Goal: Task Accomplishment & Management: Complete application form

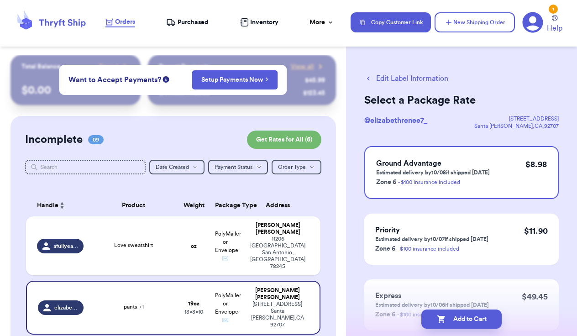
scroll to position [515, 0]
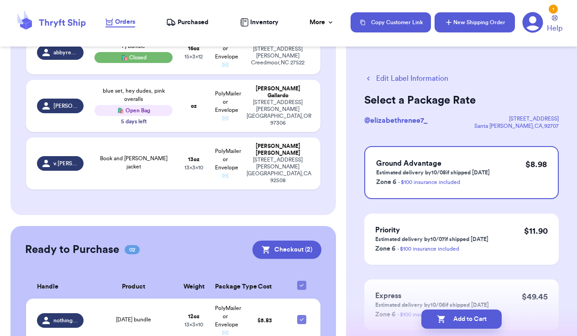
click at [459, 23] on button "New Shipping Order" at bounding box center [475, 22] width 80 height 20
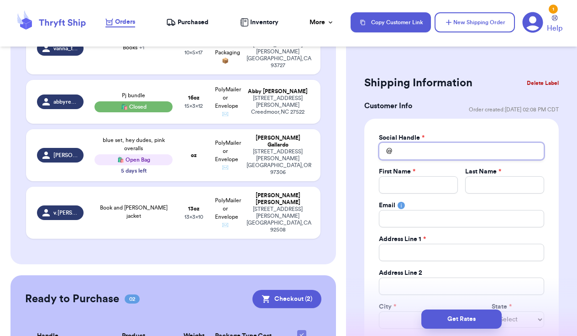
click at [416, 156] on input "Total Amount Paid" at bounding box center [461, 151] width 165 height 17
type input "m"
type input "ma"
type input "mam"
type input "mama"
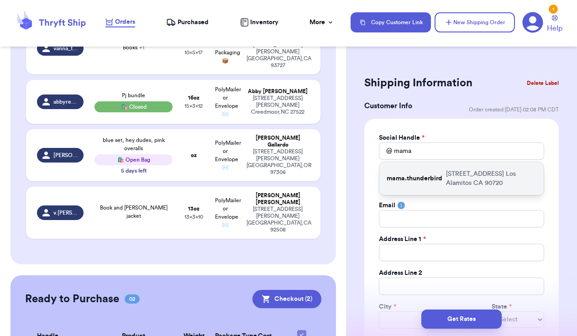
click at [415, 180] on p "mama.thunderbird" at bounding box center [415, 178] width 56 height 9
type input "mama.thunderbird"
type input "[PERSON_NAME]"
type input "[EMAIL_ADDRESS][DOMAIN_NAME]"
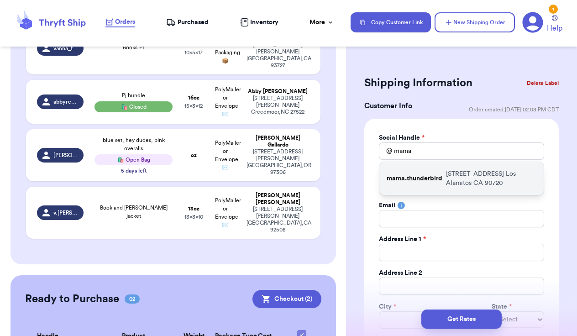
type input "[STREET_ADDRESS]"
type input "Los Alamitos"
select select "CA"
type input "90720"
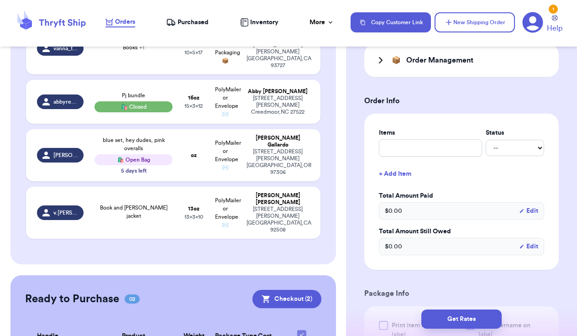
scroll to position [362, 0]
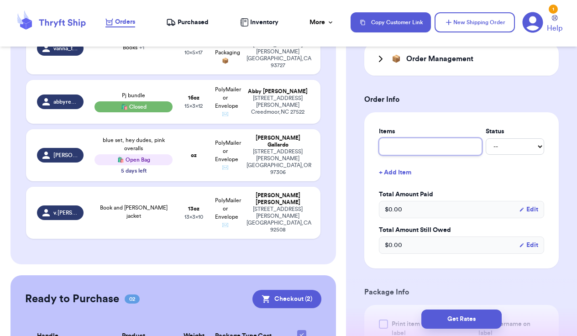
type input "c"
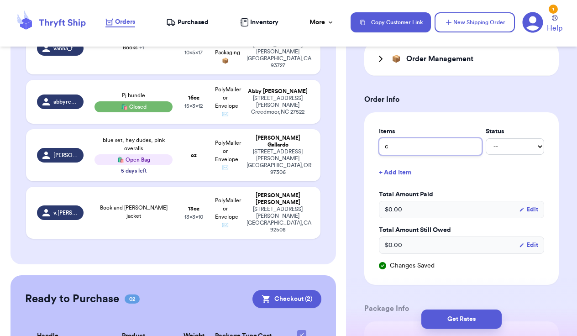
type input "cl"
type input "clo"
type input "clot"
type input "cloth"
type input "clothe"
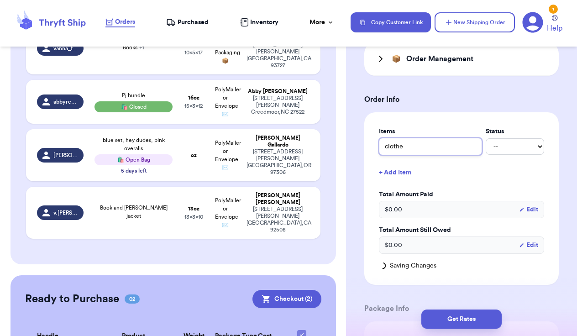
type input "clothes"
click at [400, 172] on button "+ Add Item" at bounding box center [461, 173] width 173 height 20
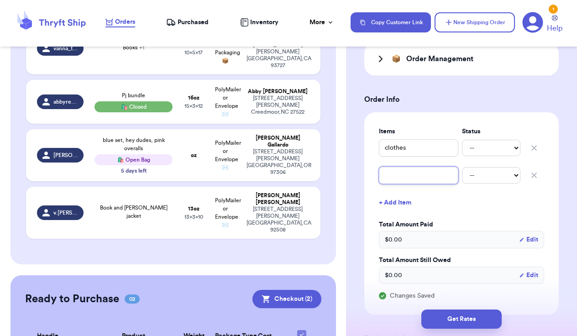
type input "b"
type input "bo"
type input "boo"
type input "book"
type input "books"
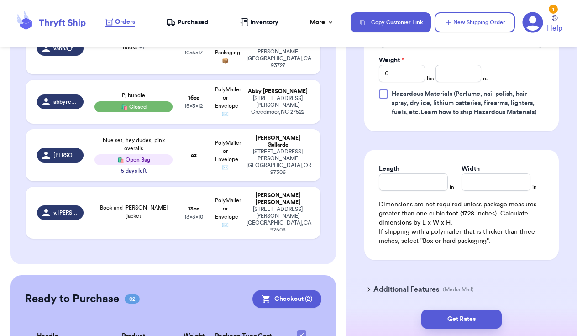
scroll to position [752, 0]
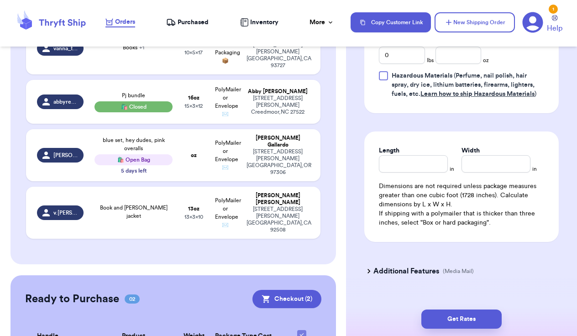
type input "books"
click at [410, 170] on input "Length" at bounding box center [413, 163] width 69 height 17
type input "4"
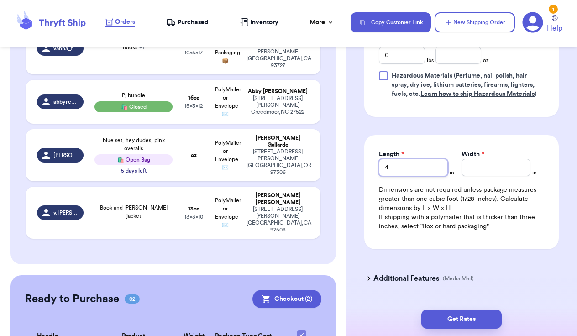
type input "4"
click at [493, 172] on input "Width *" at bounding box center [496, 167] width 69 height 17
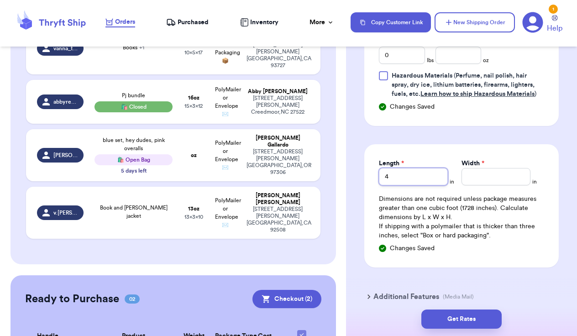
click at [427, 180] on input "4" at bounding box center [413, 176] width 69 height 17
click at [396, 63] on input "0" at bounding box center [402, 55] width 46 height 17
type input "4"
click at [451, 58] on input "number" at bounding box center [459, 55] width 46 height 17
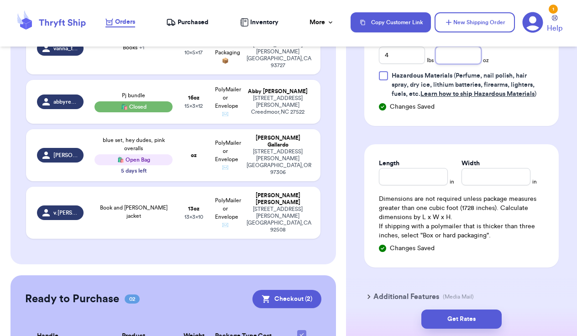
type input "6"
click at [420, 178] on input "Length" at bounding box center [413, 176] width 69 height 17
type input "14"
click at [486, 175] on input "Width *" at bounding box center [496, 176] width 69 height 17
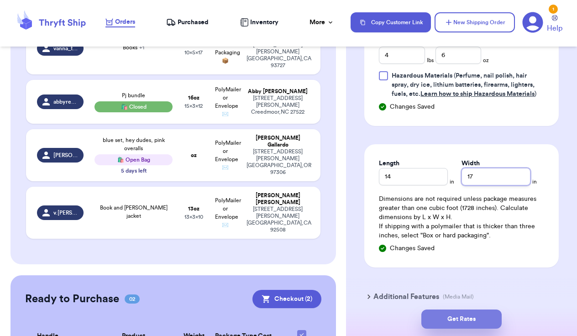
type input "17"
click at [470, 321] on button "Get Rates" at bounding box center [462, 319] width 80 height 19
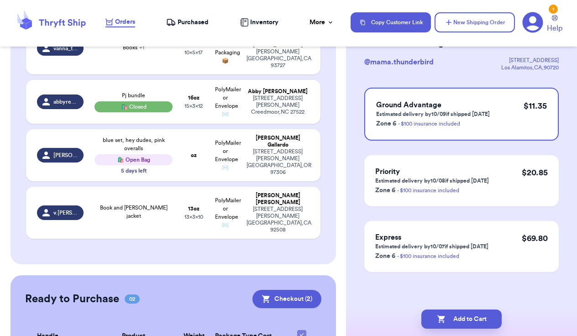
scroll to position [0, 0]
